Goal: Book appointment/travel/reservation

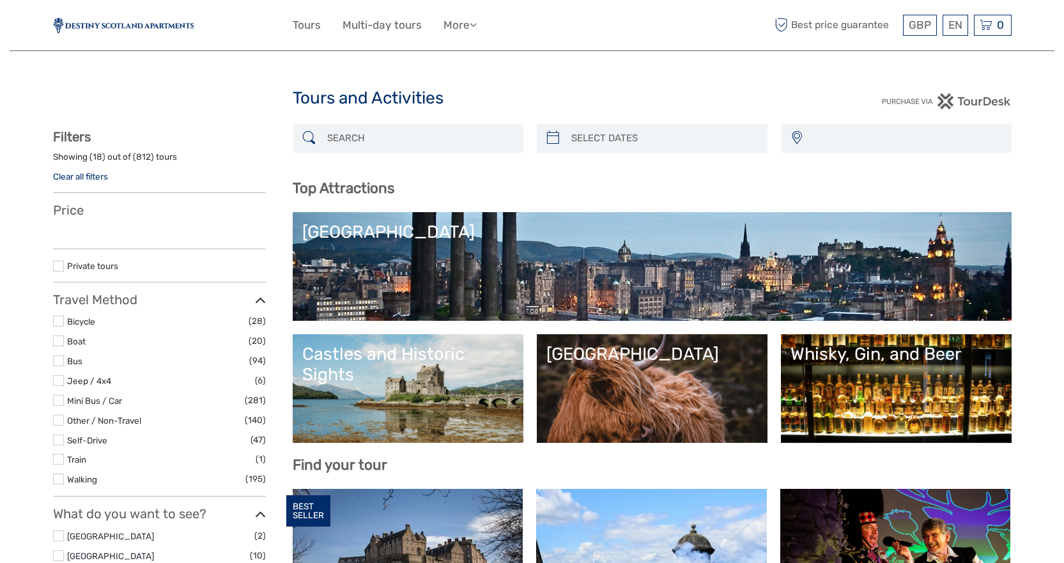
select select
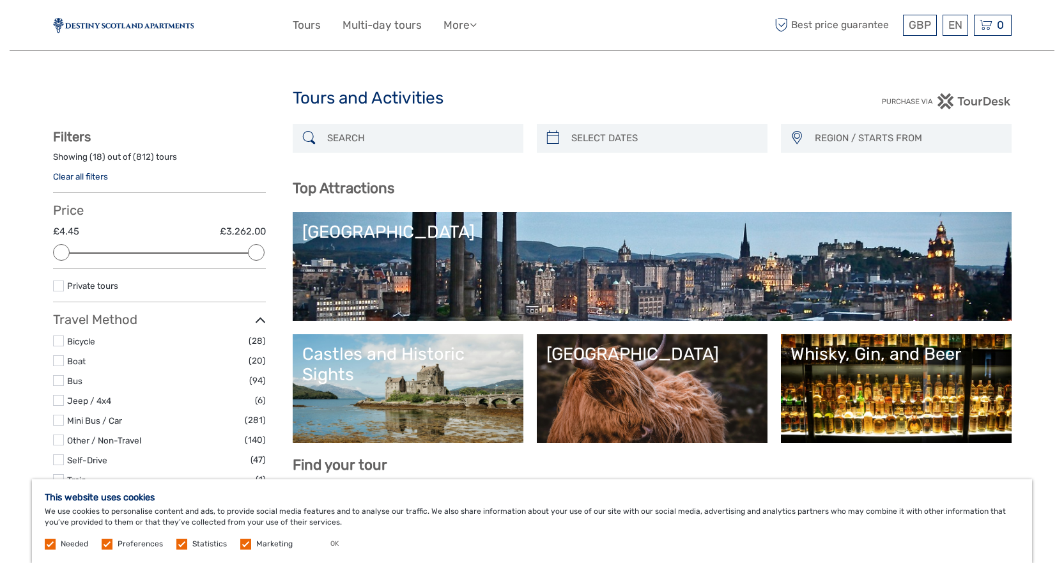
click at [394, 236] on div "[GEOGRAPHIC_DATA]" at bounding box center [652, 232] width 700 height 20
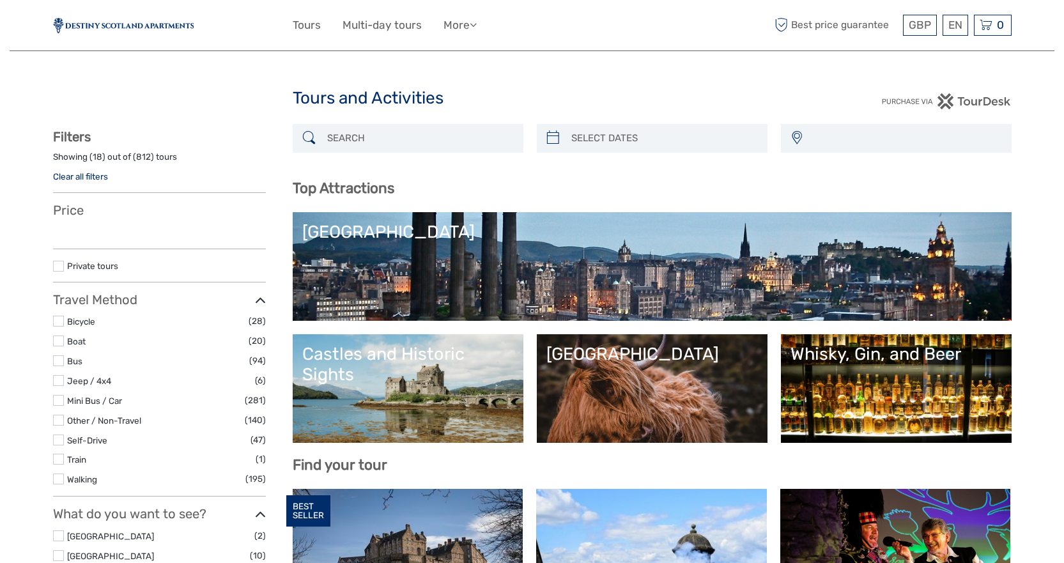
select select
